Goal: Information Seeking & Learning: Learn about a topic

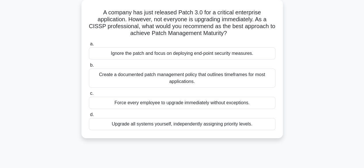
scroll to position [33, 0]
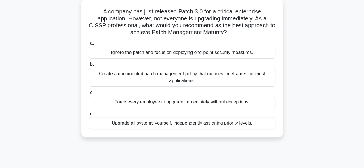
click at [193, 83] on div "Create a documented patch management policy that outlines timeframes for most a…" at bounding box center [182, 77] width 187 height 19
click at [89, 67] on input "b. Create a documented patch management policy that outlines timeframes for mos…" at bounding box center [89, 65] width 0 height 4
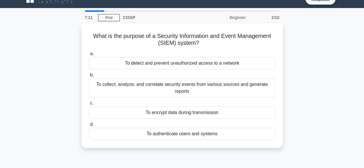
scroll to position [12, 0]
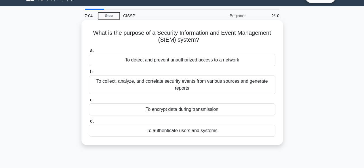
click at [215, 88] on div "To collect, analyze, and correlate security events from various sources and gen…" at bounding box center [182, 84] width 187 height 19
click at [89, 74] on input "b. To collect, analyze, and correlate security events from various sources and …" at bounding box center [89, 72] width 0 height 4
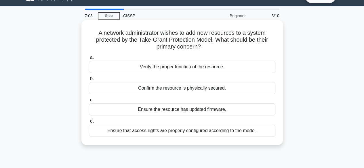
scroll to position [0, 0]
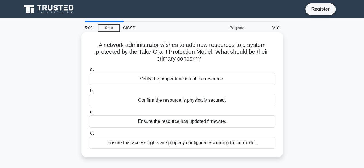
click at [198, 144] on div "Ensure that access rights are properly configured according to the model." at bounding box center [182, 143] width 187 height 12
click at [89, 136] on input "d. Ensure that access rights are properly configured according to the model." at bounding box center [89, 134] width 0 height 4
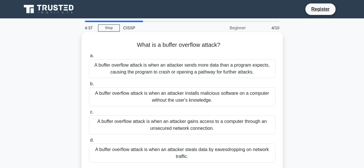
click at [203, 68] on div "A buffer overflow attack is when an attacker sends more data than a program exp…" at bounding box center [182, 68] width 187 height 19
click at [89, 58] on input "a. A buffer overflow attack is when an attacker sends more data than a program …" at bounding box center [89, 56] width 0 height 4
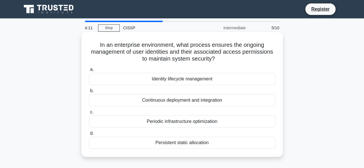
click at [212, 79] on div "Identity lifecycle management" at bounding box center [182, 79] width 187 height 12
click at [89, 72] on input "a. Identity lifecycle management" at bounding box center [89, 70] width 0 height 4
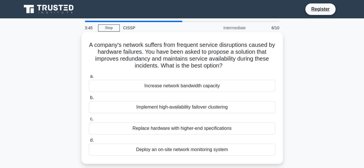
click at [203, 109] on div "Implement high-availability failover clustering" at bounding box center [182, 107] width 187 height 12
click at [89, 100] on input "b. Implement high-availability failover clustering" at bounding box center [89, 98] width 0 height 4
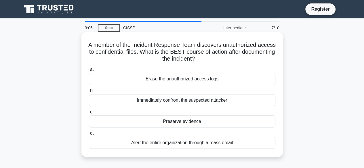
click at [189, 122] on div "Preserve evidence" at bounding box center [182, 122] width 187 height 12
click at [89, 114] on input "c. Preserve evidence" at bounding box center [89, 113] width 0 height 4
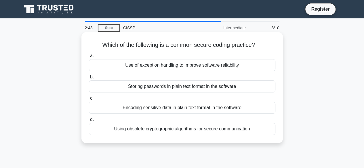
click at [176, 130] on div "Using obsolete cryptographic algorithms for secure communication" at bounding box center [182, 129] width 187 height 12
click at [89, 122] on input "d. Using obsolete cryptographic algorithms for secure communication" at bounding box center [89, 120] width 0 height 4
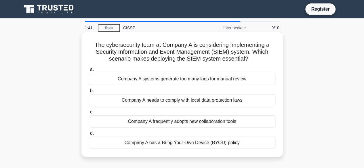
click at [206, 80] on div "Company A systems generate too many logs for manual review" at bounding box center [182, 79] width 187 height 12
click at [89, 72] on input "a. Company A systems generate too many logs for manual review" at bounding box center [89, 70] width 0 height 4
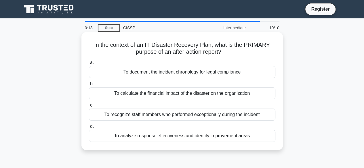
click at [174, 138] on div "To analyze response effectiveness and identify improvement areas" at bounding box center [182, 136] width 187 height 12
click at [89, 129] on input "d. To analyze response effectiveness and identify improvement areas" at bounding box center [89, 127] width 0 height 4
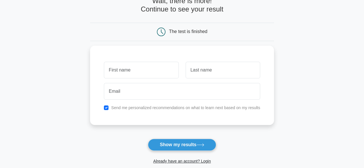
scroll to position [37, 0]
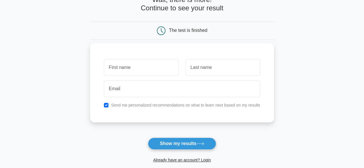
click at [104, 107] on div "Send me personalized recommendations on what to learn next based on my results" at bounding box center [181, 105] width 163 height 7
click at [109, 104] on div "Send me personalized recommendations on what to learn next based on my results" at bounding box center [181, 105] width 163 height 7
click at [107, 105] on input "checkbox" at bounding box center [106, 105] width 5 height 5
checkbox input "false"
click at [135, 68] on input "text" at bounding box center [141, 67] width 75 height 17
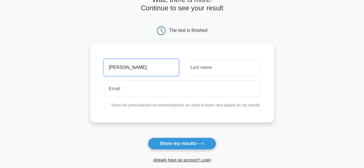
type input "himanshu"
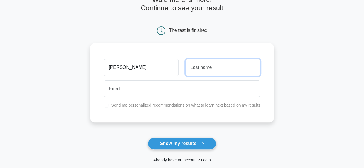
click at [191, 71] on input "text" at bounding box center [223, 67] width 75 height 17
type input "mewar"
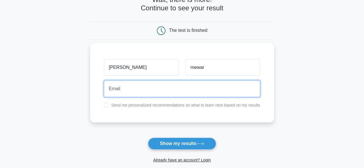
click at [141, 88] on input "email" at bounding box center [182, 89] width 156 height 17
type input "himewar@gmail.com"
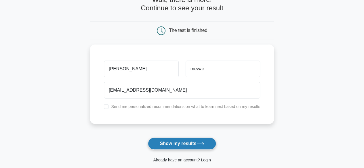
click at [187, 143] on button "Show my results" at bounding box center [182, 144] width 68 height 12
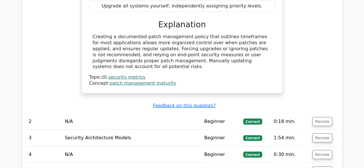
scroll to position [640, 0]
click at [85, 113] on td "N/A" at bounding box center [131, 121] width 139 height 16
click at [321, 117] on button "Review" at bounding box center [323, 121] width 20 height 9
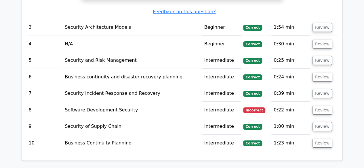
scroll to position [942, 0]
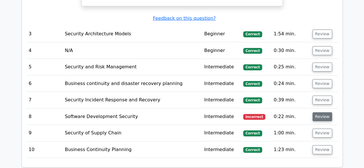
click at [320, 113] on button "Review" at bounding box center [323, 117] width 20 height 9
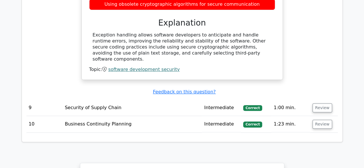
scroll to position [1156, 0]
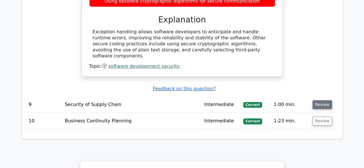
click at [323, 100] on button "Review" at bounding box center [323, 104] width 20 height 9
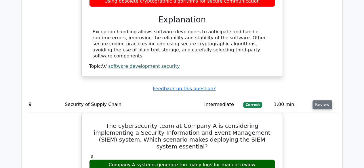
click at [318, 100] on button "Review" at bounding box center [323, 104] width 20 height 9
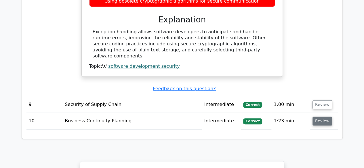
click at [319, 117] on button "Review" at bounding box center [323, 121] width 20 height 9
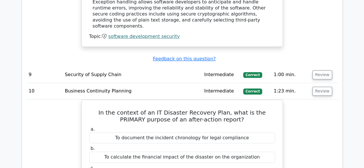
scroll to position [1185, 0]
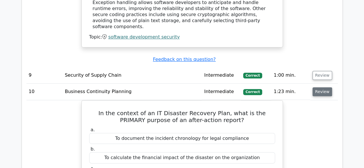
click at [323, 88] on button "Review" at bounding box center [323, 92] width 20 height 9
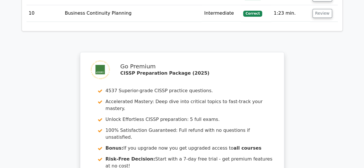
scroll to position [1282, 0]
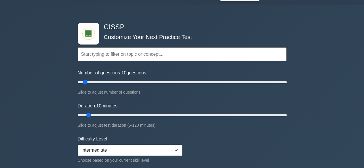
scroll to position [19, 0]
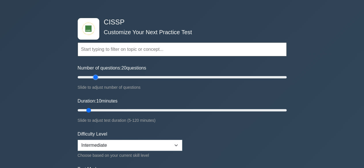
drag, startPoint x: 85, startPoint y: 75, endPoint x: 94, endPoint y: 77, distance: 9.2
type input "20"
click at [94, 77] on input "Number of questions: 20 questions" at bounding box center [182, 77] width 209 height 7
drag, startPoint x: 88, startPoint y: 110, endPoint x: 103, endPoint y: 110, distance: 15.6
type input "20"
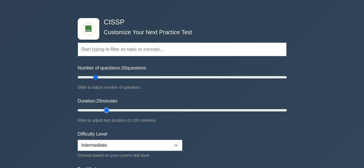
click at [103, 110] on input "Duration: 20 minutes" at bounding box center [182, 110] width 209 height 7
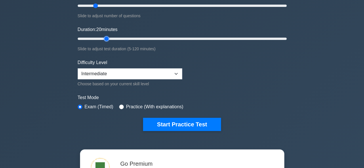
scroll to position [88, 0]
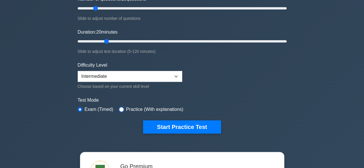
click at [121, 110] on input "radio" at bounding box center [121, 109] width 5 height 5
radio input "true"
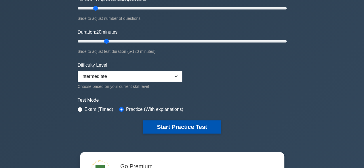
click at [177, 123] on button "Start Practice Test" at bounding box center [182, 127] width 78 height 13
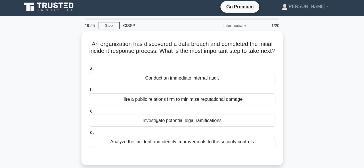
scroll to position [3, 0]
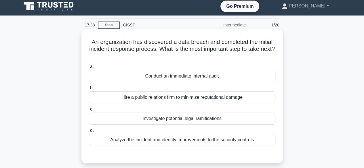
click at [229, 142] on div "Analyze the incident and identify improvements to the security controls" at bounding box center [182, 140] width 187 height 12
click at [89, 133] on input "d. Analyze the incident and identify improvements to the security controls" at bounding box center [89, 131] width 0 height 4
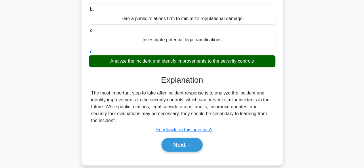
scroll to position [84, 0]
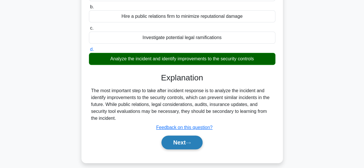
click at [180, 140] on button "Next" at bounding box center [182, 143] width 41 height 14
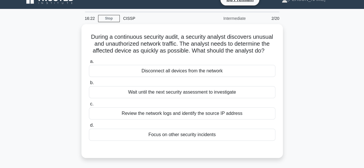
scroll to position [9, 0]
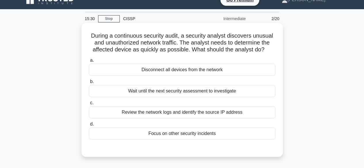
click at [173, 112] on div "Review the network logs and identify the source IP address" at bounding box center [182, 113] width 187 height 12
click at [89, 105] on input "c. Review the network logs and identify the source IP address" at bounding box center [89, 103] width 0 height 4
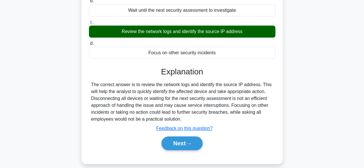
scroll to position [93, 0]
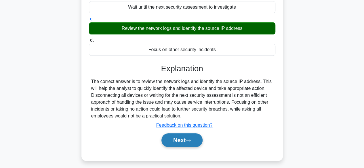
click at [185, 139] on button "Next" at bounding box center [182, 141] width 41 height 14
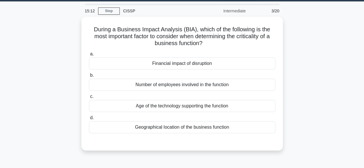
scroll to position [17, 0]
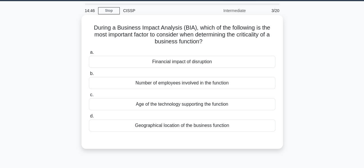
click at [206, 64] on div "Financial impact of disruption" at bounding box center [182, 62] width 187 height 12
click at [89, 54] on input "a. Financial impact of disruption" at bounding box center [89, 53] width 0 height 4
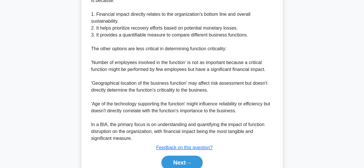
scroll to position [213, 0]
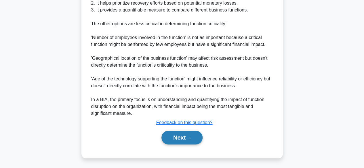
click at [175, 135] on button "Next" at bounding box center [182, 138] width 41 height 14
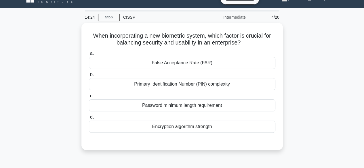
scroll to position [13, 0]
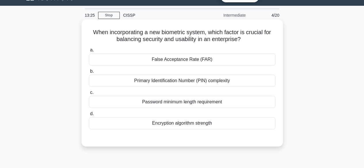
click at [197, 61] on div "False Acceptance Rate (FAR)" at bounding box center [182, 60] width 187 height 12
click at [89, 52] on input "a. False Acceptance Rate (FAR)" at bounding box center [89, 50] width 0 height 4
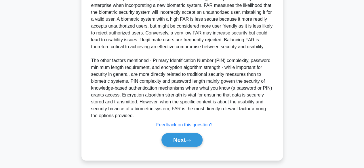
scroll to position [172, 0]
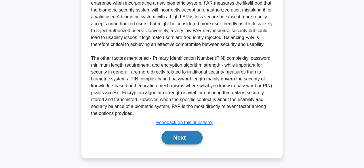
click at [185, 138] on button "Next" at bounding box center [182, 138] width 41 height 14
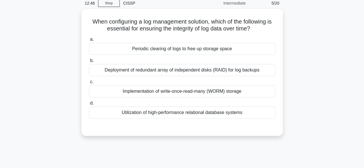
scroll to position [20, 0]
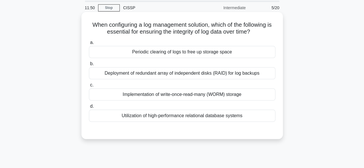
click at [187, 74] on div "Deployment of redundant array of independent disks (RAID) for log backups" at bounding box center [182, 73] width 187 height 12
click at [89, 66] on input "b. Deployment of redundant array of independent disks (RAID) for log backups" at bounding box center [89, 64] width 0 height 4
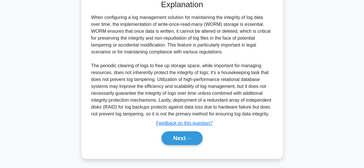
scroll to position [159, 0]
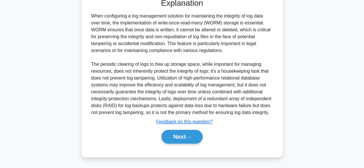
click at [178, 38] on div "When configuring a log management solution for maintaining the integrity of log…" at bounding box center [182, 65] width 182 height 104
click at [181, 137] on button "Next" at bounding box center [182, 137] width 41 height 14
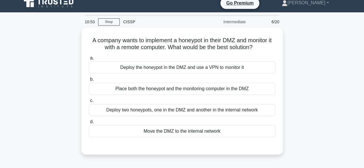
scroll to position [5, 0]
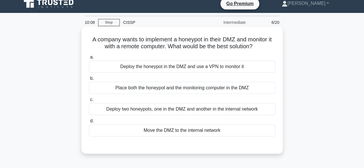
click at [239, 68] on div "Deploy the honeypot in the DMZ and use a VPN to monitor it" at bounding box center [182, 67] width 187 height 12
click at [89, 59] on input "a. Deploy the honeypot in the DMZ and use a VPN to monitor it" at bounding box center [89, 58] width 0 height 4
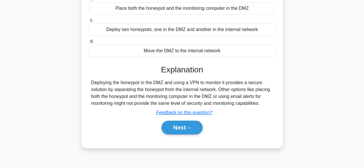
scroll to position [89, 0]
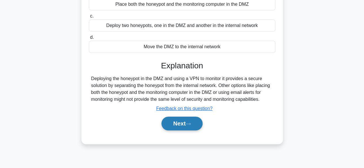
click at [183, 122] on button "Next" at bounding box center [182, 124] width 41 height 14
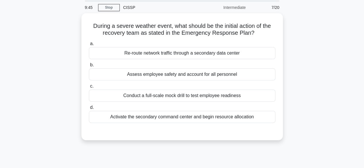
scroll to position [21, 0]
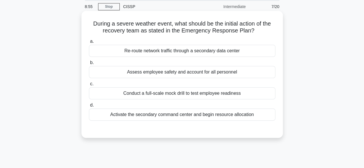
click at [154, 74] on div "Assess employee safety and account for all personnel" at bounding box center [182, 72] width 187 height 12
click at [89, 65] on input "b. Assess employee safety and account for all personnel" at bounding box center [89, 63] width 0 height 4
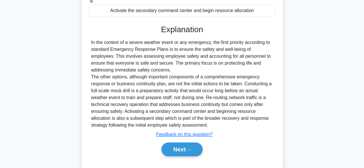
scroll to position [130, 0]
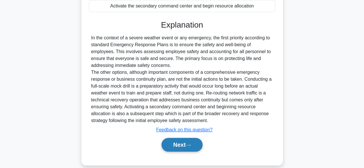
click at [179, 146] on button "Next" at bounding box center [182, 145] width 41 height 14
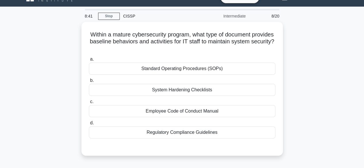
scroll to position [13, 0]
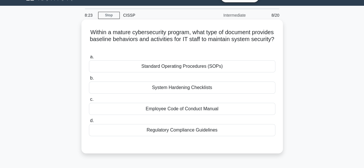
click at [202, 89] on div "System Hardening Checklists" at bounding box center [182, 88] width 187 height 12
click at [89, 80] on input "b. System Hardening Checklists" at bounding box center [89, 79] width 0 height 4
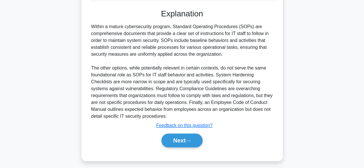
scroll to position [152, 0]
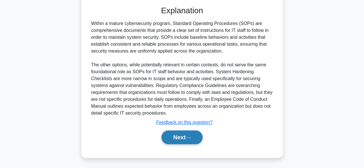
click at [178, 139] on button "Next" at bounding box center [182, 138] width 41 height 14
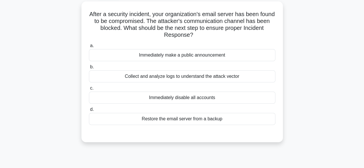
scroll to position [33, 0]
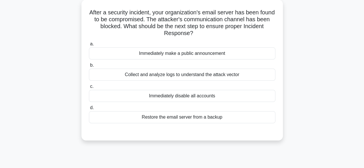
click at [233, 75] on div "Collect and analyze logs to understand the attack vector" at bounding box center [182, 75] width 187 height 12
click at [89, 67] on input "b. Collect and analyze logs to understand the attack vector" at bounding box center [89, 66] width 0 height 4
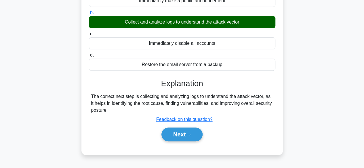
scroll to position [91, 0]
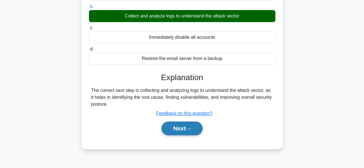
click at [187, 127] on button "Next" at bounding box center [182, 129] width 41 height 14
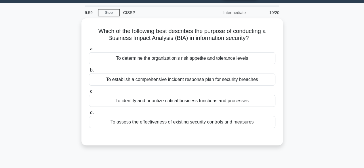
scroll to position [17, 0]
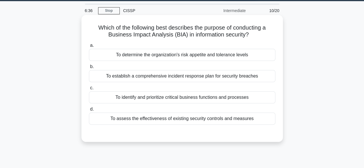
click at [154, 79] on div "To establish a comprehensive incident response plan for security breaches" at bounding box center [182, 76] width 187 height 12
click at [89, 69] on input "b. To establish a comprehensive incident response plan for security breaches" at bounding box center [89, 67] width 0 height 4
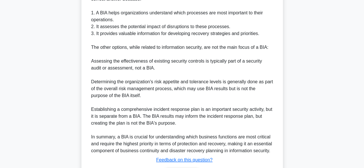
scroll to position [228, 0]
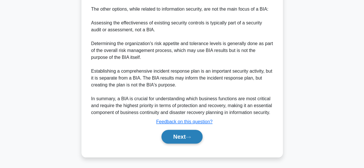
click at [170, 137] on button "Next" at bounding box center [182, 137] width 41 height 14
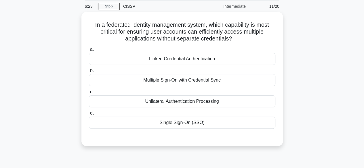
scroll to position [22, 0]
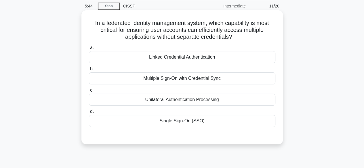
click at [187, 119] on div "Single Sign-On (SSO)" at bounding box center [182, 121] width 187 height 12
click at [89, 114] on input "d. Single Sign-On (SSO)" at bounding box center [89, 112] width 0 height 4
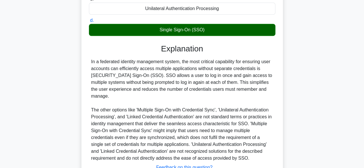
scroll to position [142, 0]
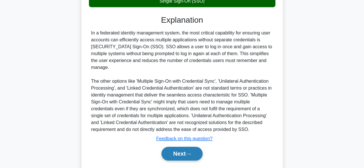
click at [177, 149] on button "Next" at bounding box center [182, 154] width 41 height 14
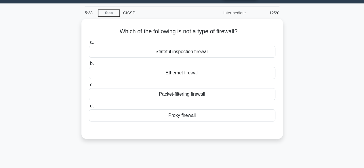
scroll to position [0, 0]
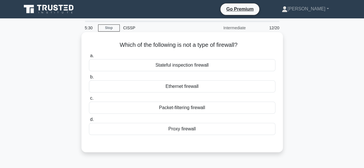
click at [190, 88] on div "Ethernet firewall" at bounding box center [182, 87] width 187 height 12
click at [89, 79] on input "b. Ethernet firewall" at bounding box center [89, 77] width 0 height 4
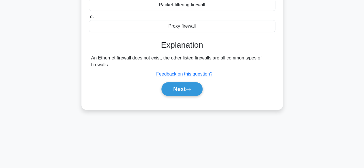
scroll to position [105, 0]
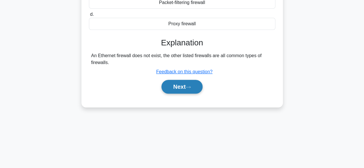
click at [178, 86] on button "Next" at bounding box center [182, 87] width 41 height 14
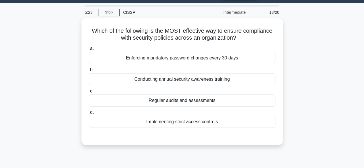
scroll to position [15, 0]
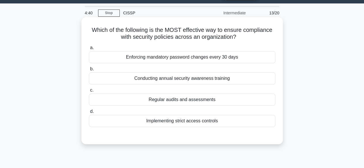
click at [176, 103] on div "Regular audits and assessments" at bounding box center [182, 100] width 187 height 12
click at [89, 92] on input "c. Regular audits and assessments" at bounding box center [89, 91] width 0 height 4
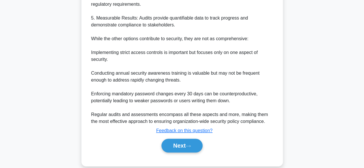
scroll to position [262, 0]
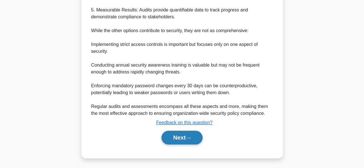
click at [185, 134] on button "Next" at bounding box center [182, 138] width 41 height 14
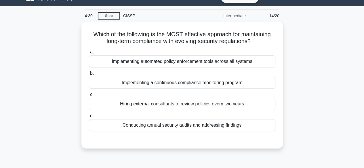
scroll to position [13, 0]
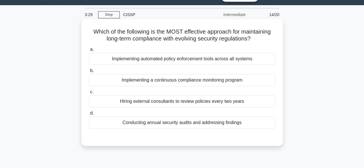
click at [187, 79] on div "Implementing a continuous compliance monitoring program" at bounding box center [182, 80] width 187 height 12
click at [89, 73] on input "b. Implementing a continuous compliance monitoring program" at bounding box center [89, 71] width 0 height 4
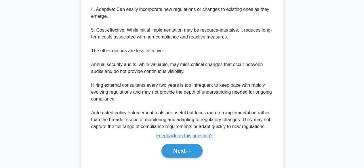
scroll to position [262, 0]
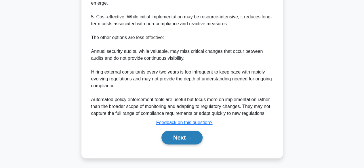
click at [179, 137] on button "Next" at bounding box center [182, 138] width 41 height 14
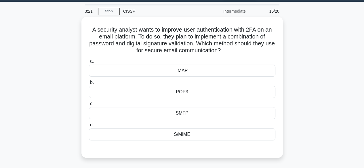
scroll to position [17, 0]
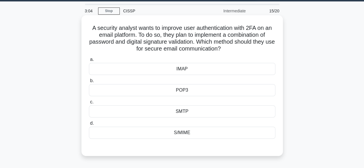
click at [190, 136] on div "S/MIME" at bounding box center [182, 133] width 187 height 12
click at [89, 126] on input "d. S/MIME" at bounding box center [89, 124] width 0 height 4
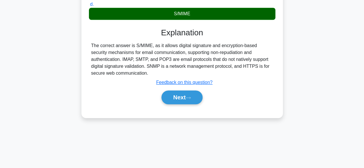
scroll to position [138, 0]
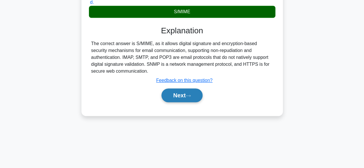
click at [181, 94] on button "Next" at bounding box center [182, 96] width 41 height 14
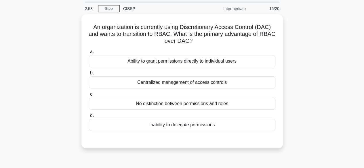
scroll to position [20, 0]
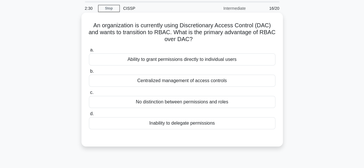
click at [169, 59] on div "Ability to grant permissions directly to individual users" at bounding box center [182, 60] width 187 height 12
click at [89, 52] on input "a. Ability to grant permissions directly to individual users" at bounding box center [89, 50] width 0 height 4
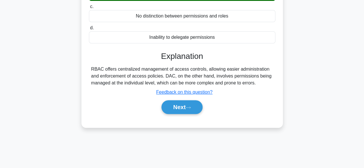
scroll to position [133, 0]
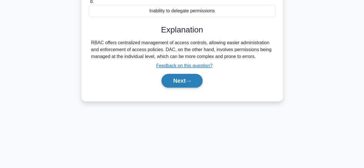
click at [170, 81] on button "Next" at bounding box center [182, 81] width 41 height 14
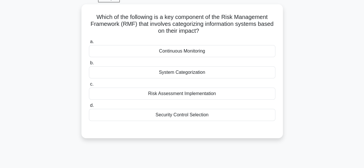
scroll to position [31, 0]
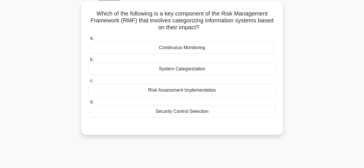
click at [174, 91] on div "Risk Assessment Implementation" at bounding box center [182, 90] width 187 height 12
click at [89, 83] on input "c. Risk Assessment Implementation" at bounding box center [89, 81] width 0 height 4
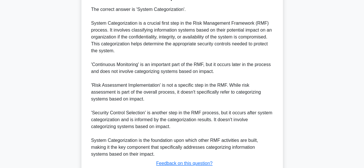
scroll to position [207, 0]
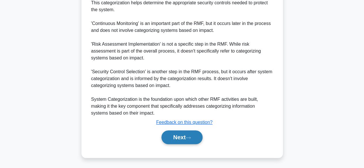
click at [183, 138] on button "Next" at bounding box center [182, 138] width 41 height 14
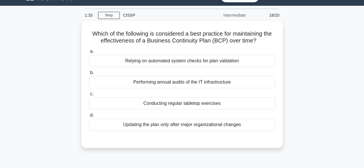
scroll to position [15, 0]
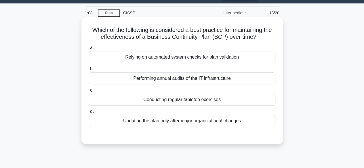
click at [185, 81] on div "Performing annual audits of the IT infrastructure" at bounding box center [182, 79] width 187 height 12
click at [89, 71] on input "b. Performing annual audits of the IT infrastructure" at bounding box center [89, 69] width 0 height 4
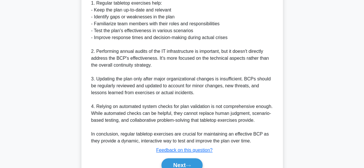
scroll to position [214, 0]
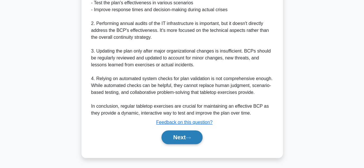
click at [177, 136] on button "Next" at bounding box center [182, 138] width 41 height 14
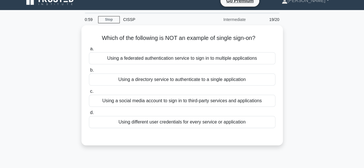
scroll to position [7, 0]
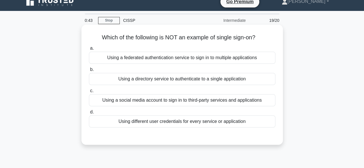
click at [216, 80] on div "Using a directory service to authenticate to a single application" at bounding box center [182, 79] width 187 height 12
click at [89, 72] on input "b. Using a directory service to authenticate to a single application" at bounding box center [89, 70] width 0 height 4
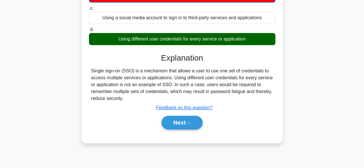
scroll to position [94, 0]
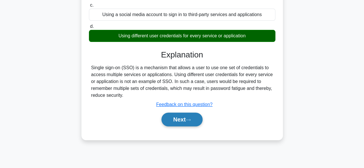
click at [179, 122] on button "Next" at bounding box center [182, 120] width 41 height 14
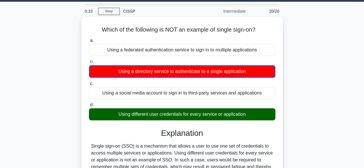
scroll to position [14, 0]
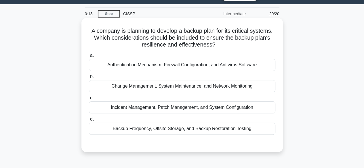
click at [148, 130] on div "Backup Frequency, Offsite Storage, and Backup Restoration Testing" at bounding box center [182, 129] width 187 height 12
click at [89, 122] on input "d. Backup Frequency, Offsite Storage, and Backup Restoration Testing" at bounding box center [89, 120] width 0 height 4
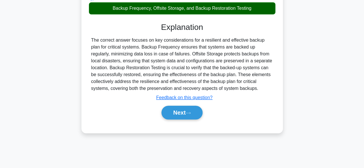
scroll to position [137, 0]
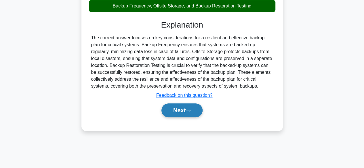
click at [191, 110] on icon at bounding box center [188, 110] width 5 height 3
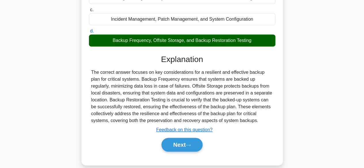
scroll to position [73, 0]
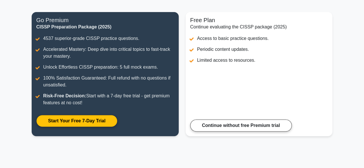
scroll to position [67, 0]
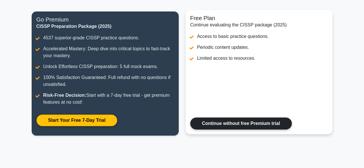
click at [236, 124] on link "Continue without free Premium trial" at bounding box center [241, 124] width 102 height 12
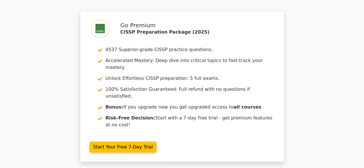
scroll to position [1118, 0]
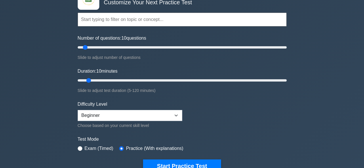
scroll to position [64, 0]
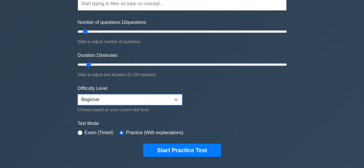
click at [160, 96] on select "Beginner Intermediate Expert" at bounding box center [130, 99] width 105 height 11
select select "expert"
click at [78, 94] on select "Beginner Intermediate Expert" at bounding box center [130, 99] width 105 height 11
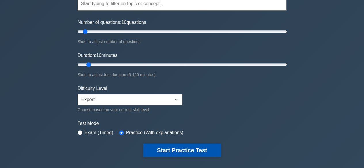
click at [188, 155] on button "Start Practice Test" at bounding box center [182, 150] width 78 height 13
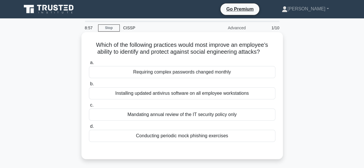
click at [202, 138] on div "Conducting periodic mock phishing exercises" at bounding box center [182, 136] width 187 height 12
click at [89, 129] on input "d. Conducting periodic mock phishing exercises" at bounding box center [89, 127] width 0 height 4
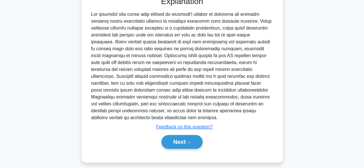
scroll to position [158, 0]
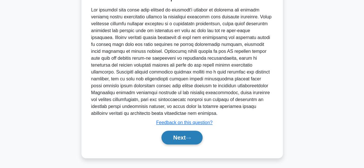
click at [187, 141] on button "Next" at bounding box center [182, 138] width 41 height 14
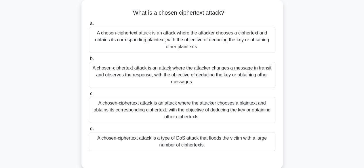
scroll to position [34, 0]
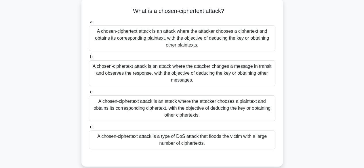
click at [202, 141] on div "A chosen-ciphertext attack is a type of DoS attack that floods the victim with …" at bounding box center [182, 140] width 187 height 19
click at [89, 129] on input "d. A chosen-ciphertext attack is a type of DoS attack that floods the victim wi…" at bounding box center [89, 128] width 0 height 4
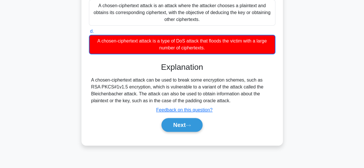
scroll to position [143, 0]
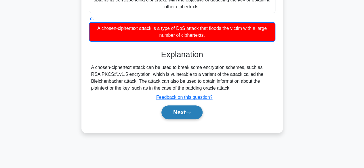
click at [182, 117] on button "Next" at bounding box center [182, 113] width 41 height 14
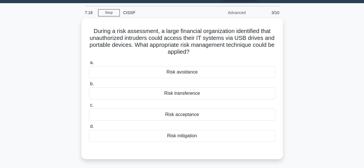
scroll to position [17, 0]
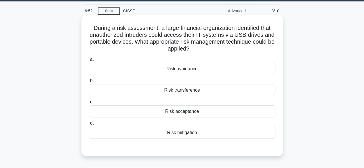
click at [185, 132] on div "Risk mitigation" at bounding box center [182, 133] width 187 height 12
click at [89, 126] on input "d. Risk mitigation" at bounding box center [89, 124] width 0 height 4
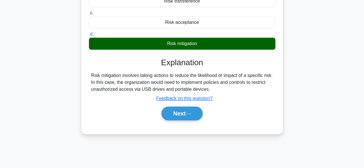
scroll to position [112, 0]
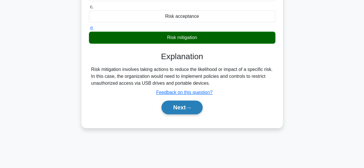
click at [177, 107] on button "Next" at bounding box center [182, 108] width 41 height 14
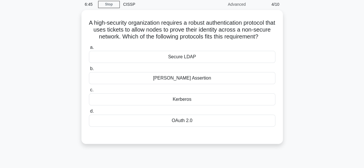
scroll to position [25, 0]
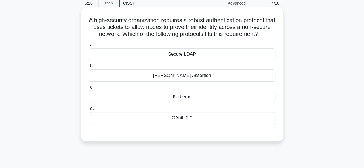
click at [191, 60] on div "Secure LDAP" at bounding box center [182, 54] width 187 height 12
click at [89, 47] on input "a. Secure LDAP" at bounding box center [89, 45] width 0 height 4
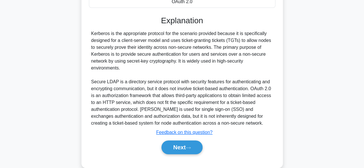
scroll to position [159, 0]
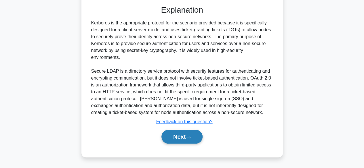
click at [181, 136] on button "Next" at bounding box center [182, 137] width 41 height 14
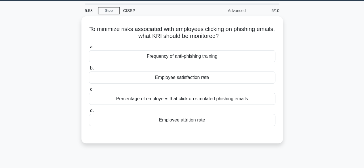
scroll to position [18, 0]
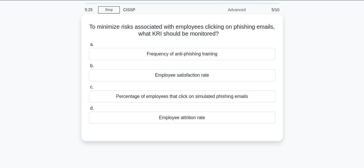
click at [169, 57] on div "Frequency of anti-phishing training" at bounding box center [182, 54] width 187 height 12
click at [89, 47] on input "a. Frequency of anti-phishing training" at bounding box center [89, 45] width 0 height 4
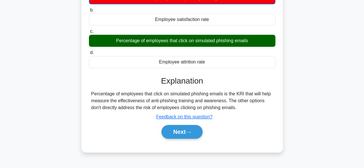
scroll to position [77, 0]
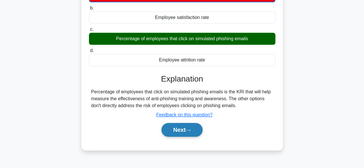
click at [176, 133] on button "Next" at bounding box center [182, 130] width 41 height 14
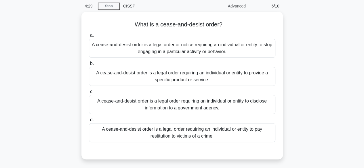
scroll to position [22, 0]
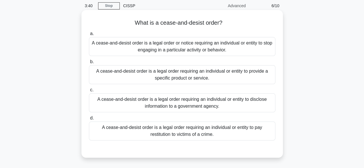
click at [204, 49] on div "A cease-and-desist order is a legal order or notice requiring an individual or …" at bounding box center [182, 46] width 187 height 19
click at [89, 36] on input "a. A cease-and-desist order is a legal order or notice requiring an individual …" at bounding box center [89, 34] width 0 height 4
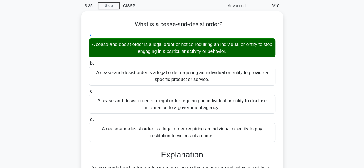
drag, startPoint x: 364, startPoint y: 76, endPoint x: 366, endPoint y: 88, distance: 12.2
click at [364, 88] on html "Go Premium [GEOGRAPHIC_DATA]" at bounding box center [182, 133] width 364 height 311
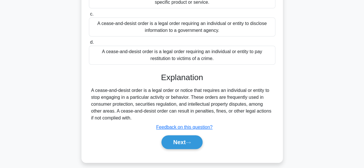
scroll to position [115, 0]
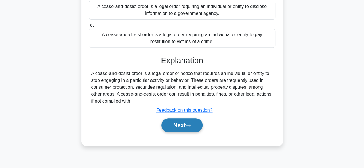
click at [181, 129] on button "Next" at bounding box center [182, 126] width 41 height 14
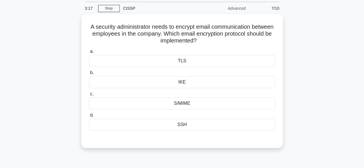
scroll to position [19, 0]
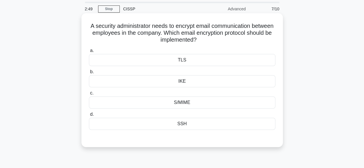
click at [210, 103] on div "S/MIME" at bounding box center [182, 103] width 187 height 12
click at [89, 95] on input "c. S/MIME" at bounding box center [89, 94] width 0 height 4
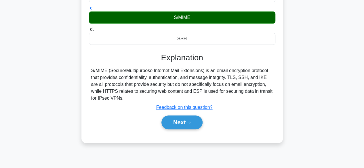
scroll to position [106, 0]
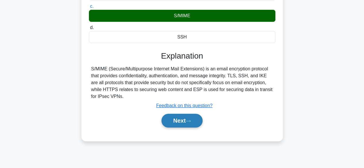
click at [176, 124] on button "Next" at bounding box center [182, 121] width 41 height 14
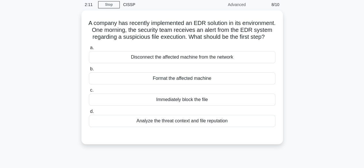
scroll to position [24, 0]
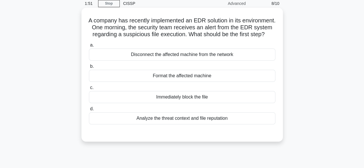
click at [203, 125] on div "Analyze the threat context and file reputation" at bounding box center [182, 119] width 187 height 12
click at [89, 111] on input "d. Analyze the threat context and file reputation" at bounding box center [89, 109] width 0 height 4
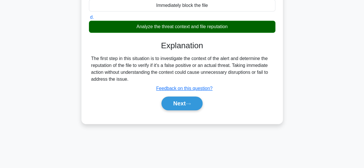
scroll to position [120, 0]
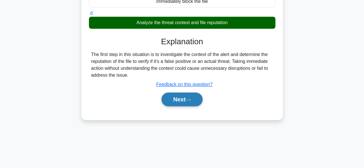
click at [179, 107] on button "Next" at bounding box center [182, 100] width 41 height 14
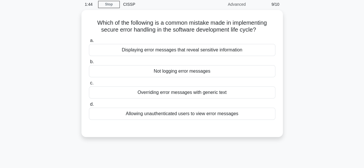
scroll to position [22, 0]
click at [174, 50] on div "Displaying error messages that reveal sensitive information" at bounding box center [182, 50] width 187 height 12
click at [89, 42] on input "a. Displaying error messages that reveal sensitive information" at bounding box center [89, 41] width 0 height 4
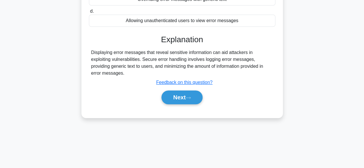
scroll to position [121, 0]
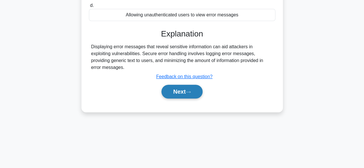
click at [187, 87] on button "Next" at bounding box center [182, 92] width 41 height 14
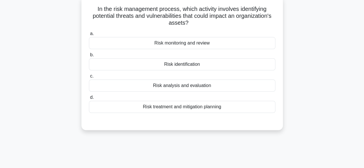
scroll to position [35, 0]
click at [193, 90] on div "Risk analysis and evaluation" at bounding box center [182, 86] width 187 height 12
click at [89, 79] on input "c. Risk analysis and evaluation" at bounding box center [89, 77] width 0 height 4
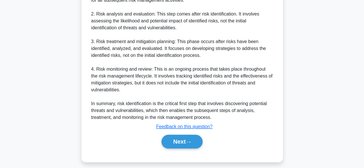
scroll to position [246, 0]
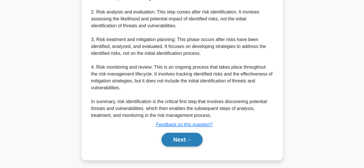
click at [185, 145] on button "Next" at bounding box center [182, 140] width 41 height 14
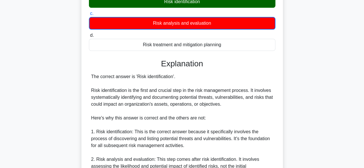
scroll to position [99, 0]
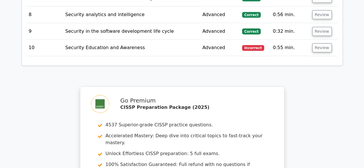
scroll to position [1045, 0]
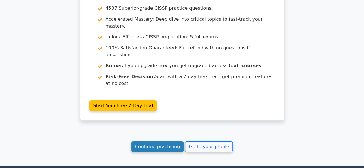
click at [165, 142] on link "Continue practicing" at bounding box center [157, 147] width 53 height 11
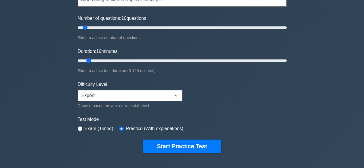
scroll to position [63, 0]
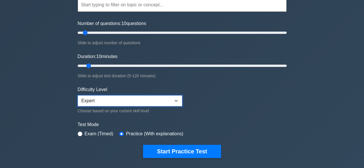
click at [108, 103] on select "Beginner Intermediate Expert" at bounding box center [130, 101] width 105 height 11
select select "beginner"
click at [78, 96] on select "Beginner Intermediate Expert" at bounding box center [130, 101] width 105 height 11
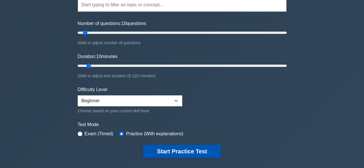
click at [179, 153] on button "Start Practice Test" at bounding box center [182, 151] width 78 height 13
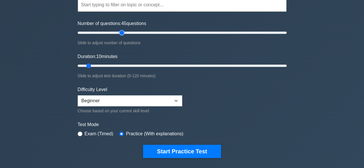
type input "45"
click at [124, 33] on input "Number of questions: 45 questions" at bounding box center [182, 32] width 209 height 7
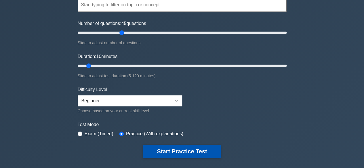
click at [180, 151] on button "Start Practice Test" at bounding box center [182, 151] width 78 height 13
